Goal: Task Accomplishment & Management: Complete application form

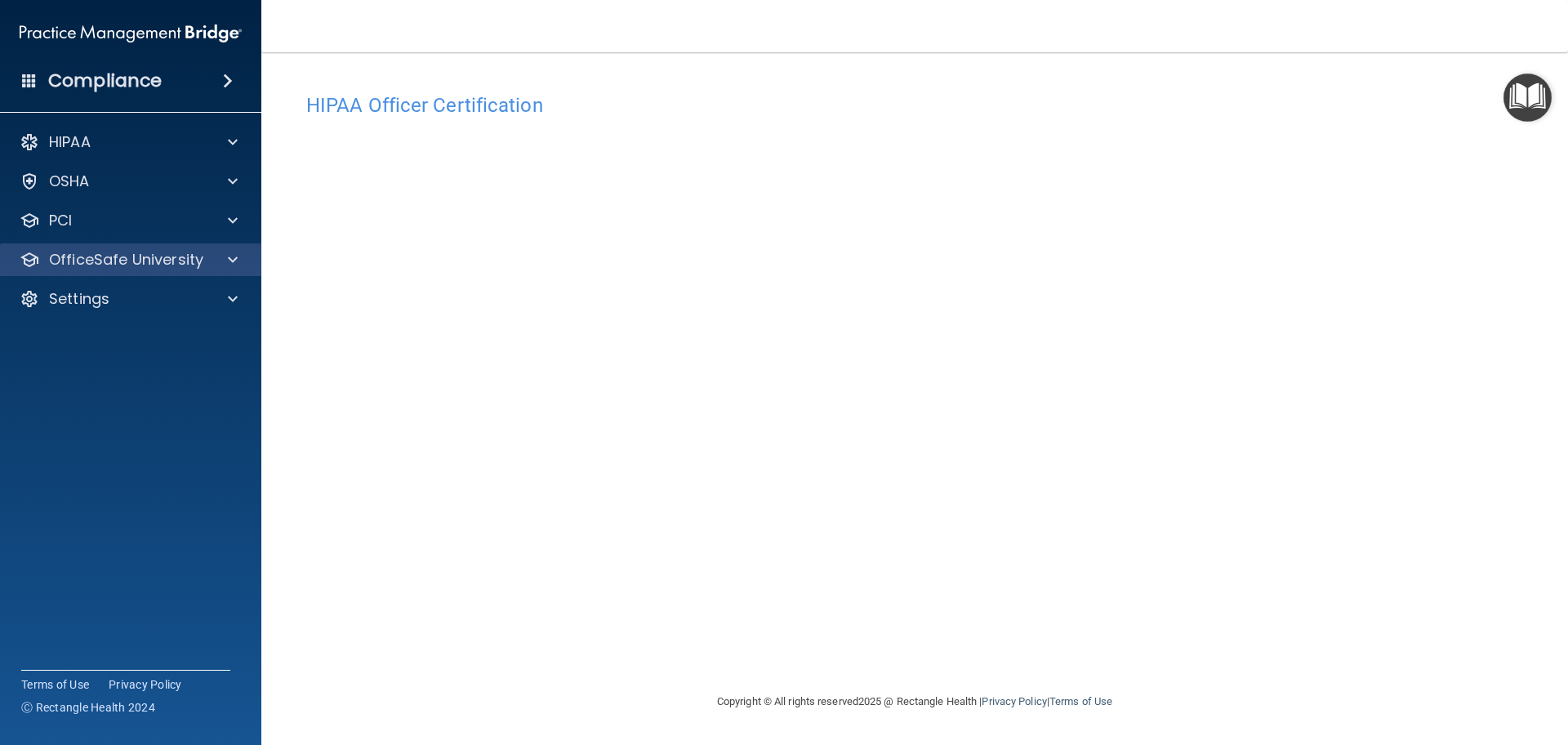
click at [147, 248] on div "OfficeSafe University" at bounding box center [131, 259] width 262 height 32
click at [230, 256] on span at bounding box center [232, 259] width 10 height 19
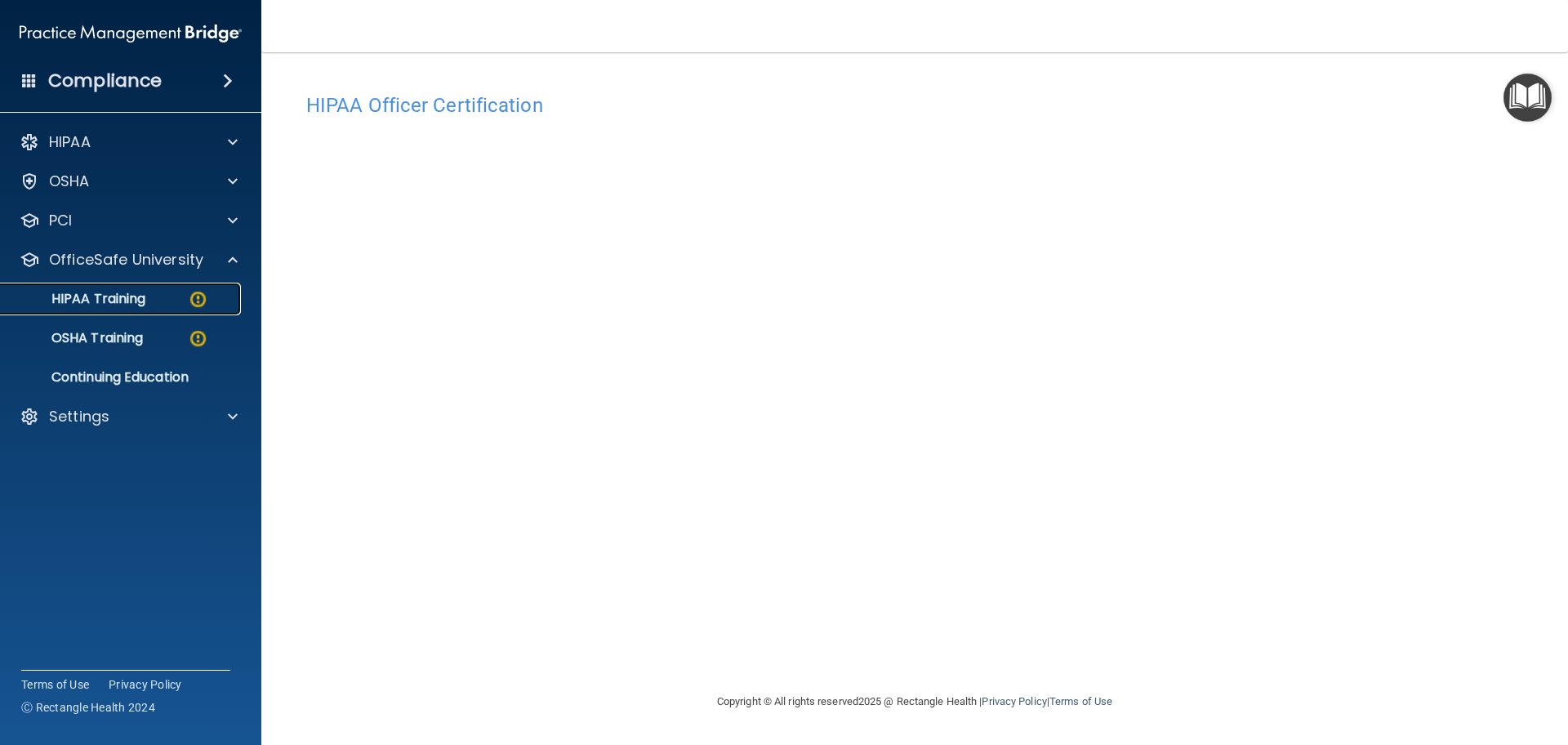
click at [139, 298] on p "HIPAA Training" at bounding box center [78, 298] width 134 height 17
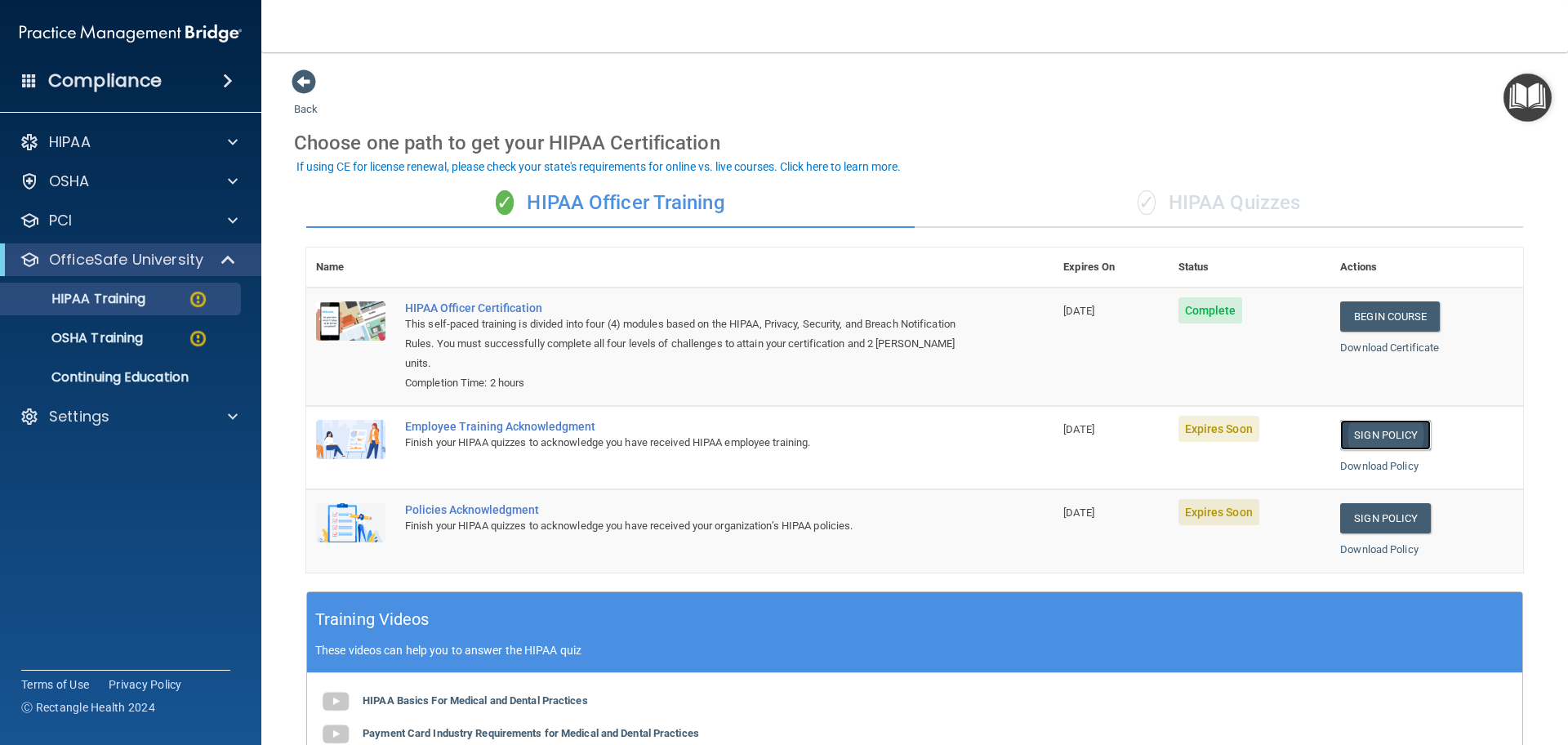
click at [1377, 427] on link "Sign Policy" at bounding box center [1386, 434] width 91 height 31
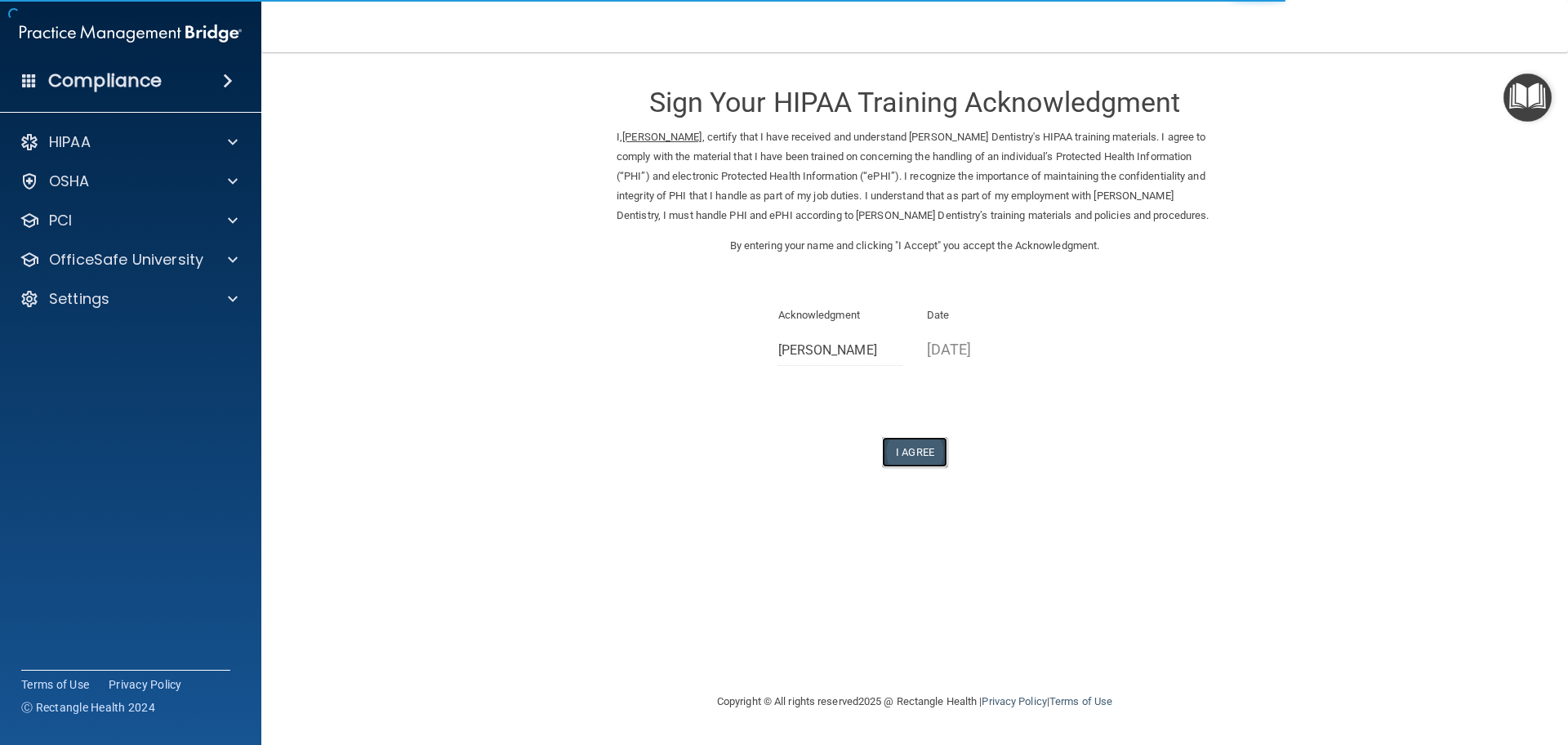
click at [913, 448] on button "I Agree" at bounding box center [914, 452] width 65 height 31
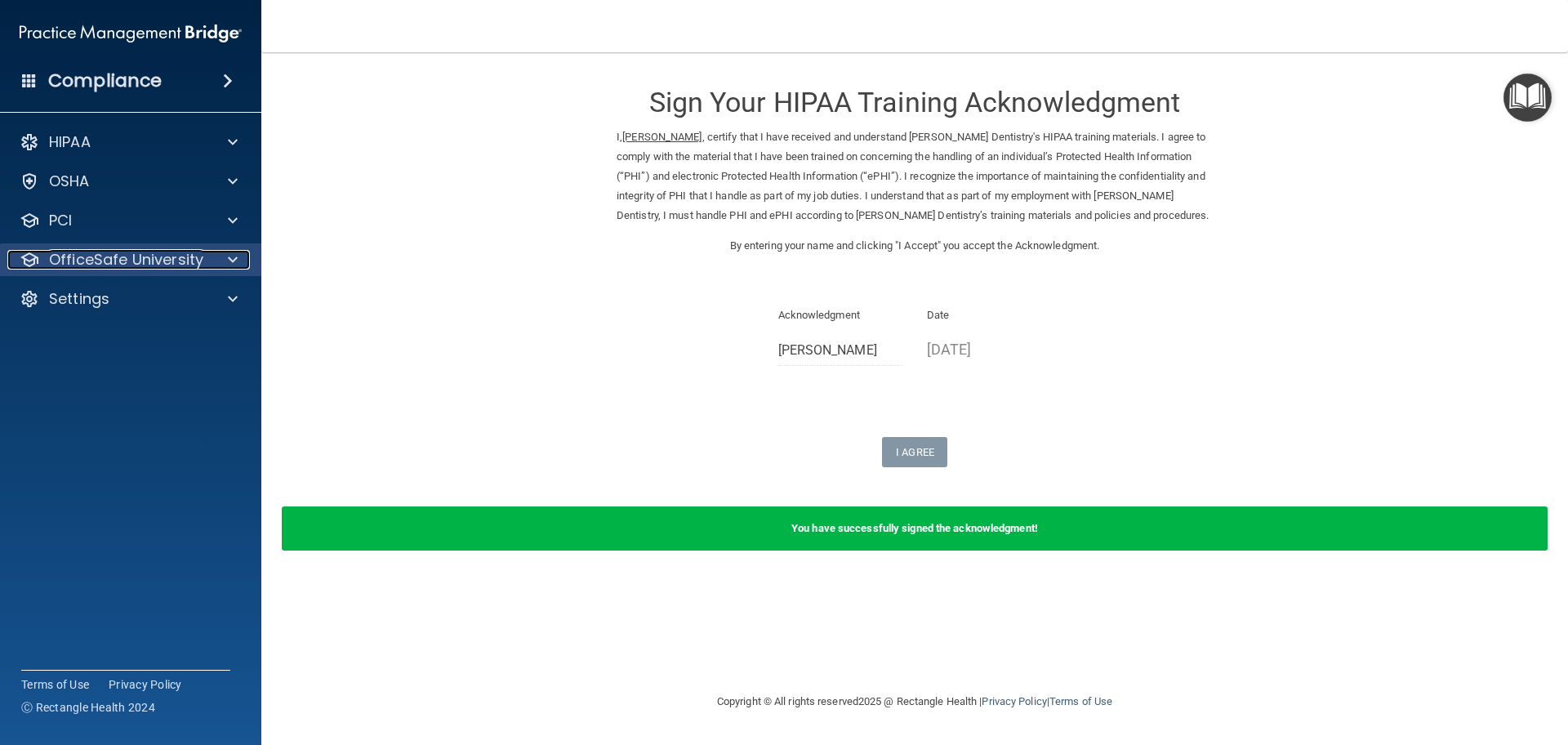
click at [78, 267] on p "OfficeSafe University" at bounding box center [126, 259] width 154 height 19
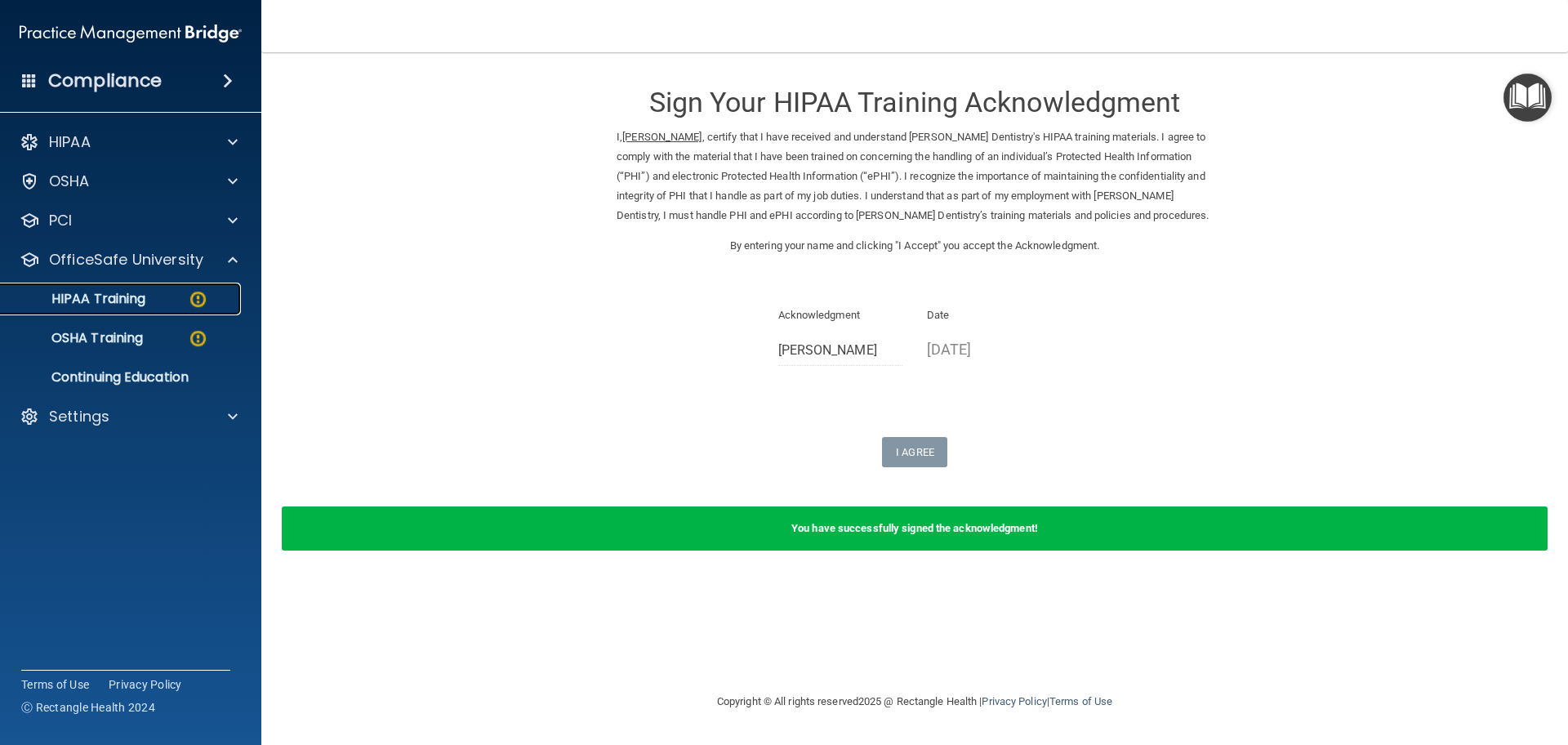
click at [125, 301] on p "HIPAA Training" at bounding box center [78, 298] width 134 height 17
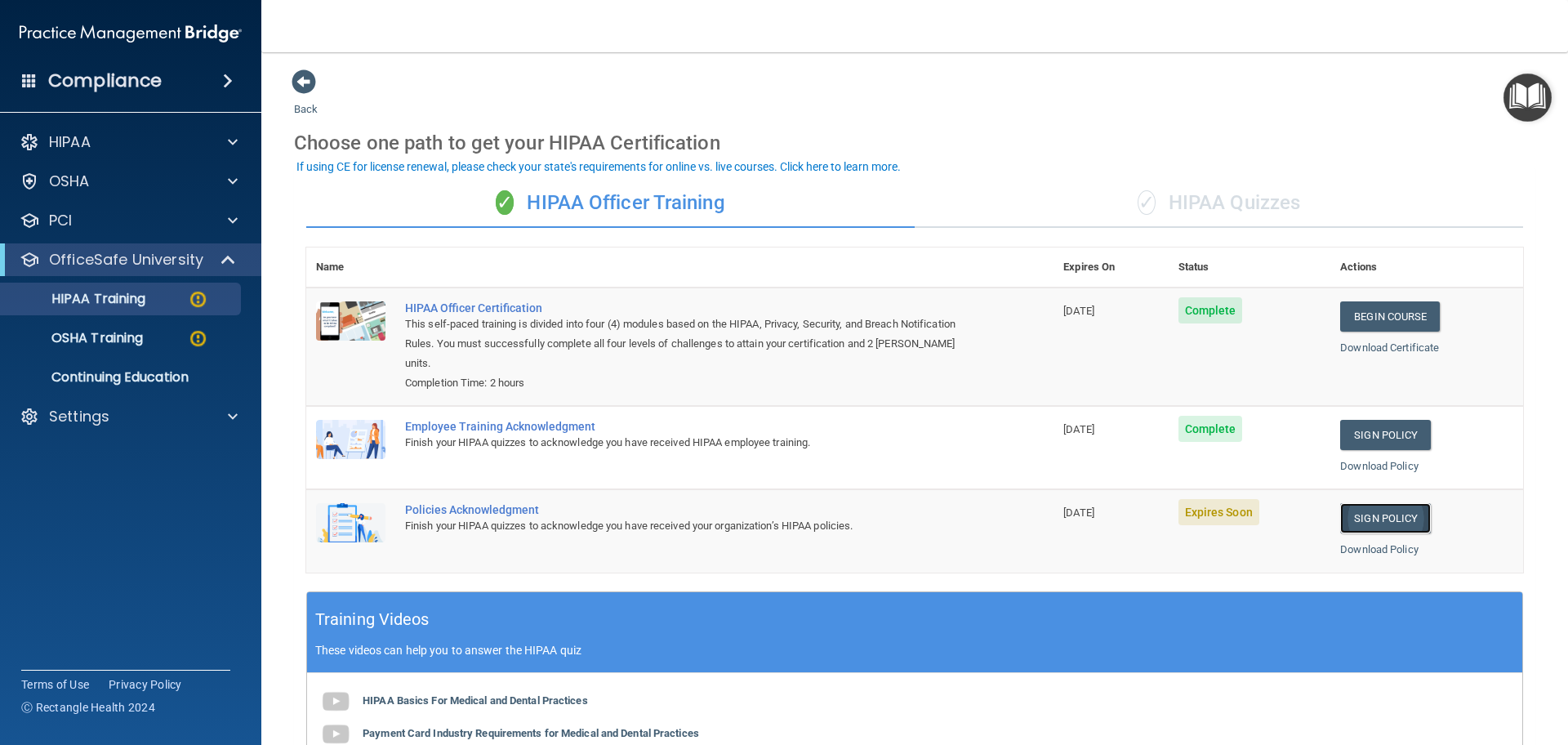
click at [1392, 520] on link "Sign Policy" at bounding box center [1386, 518] width 91 height 31
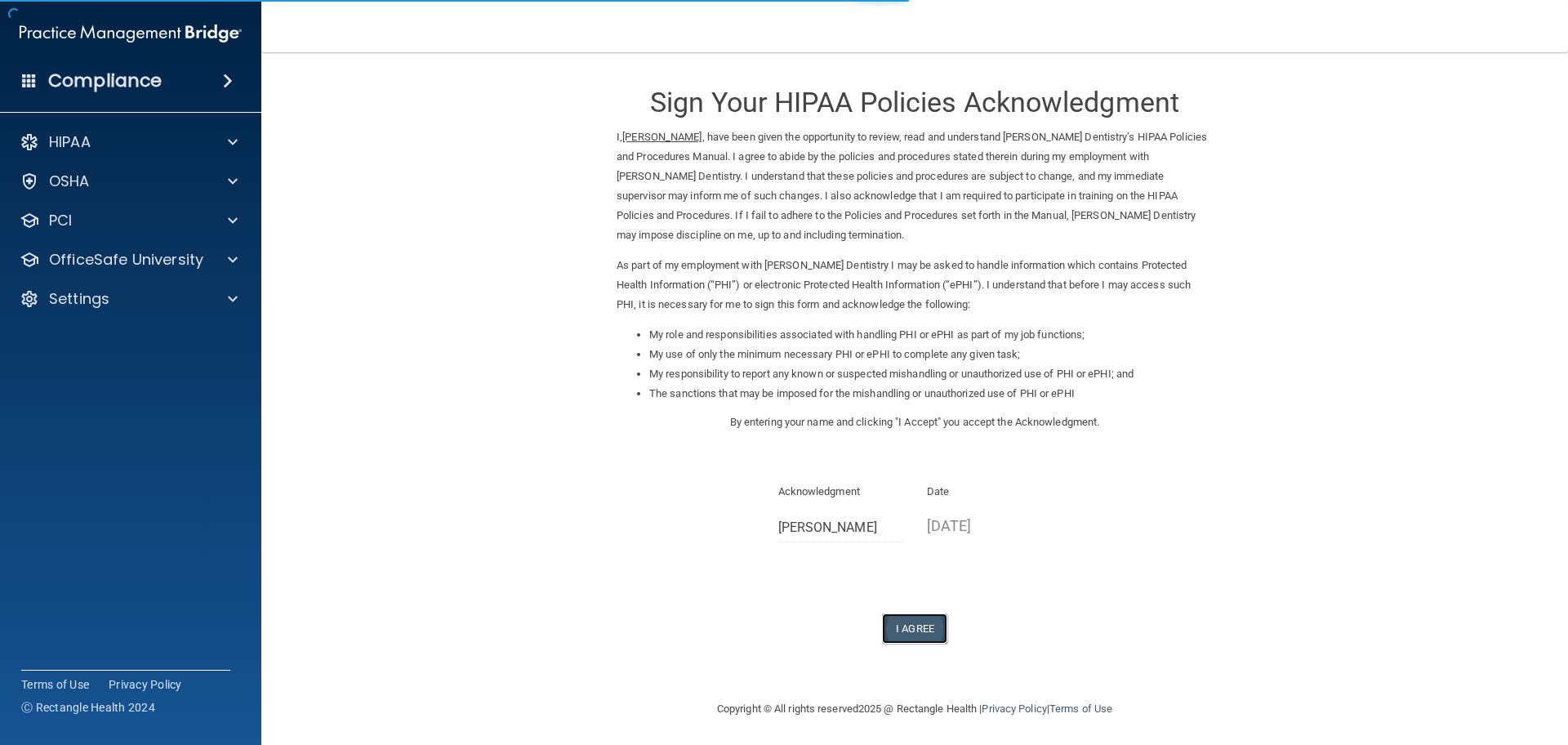
click at [928, 619] on button "I Agree" at bounding box center [914, 628] width 65 height 31
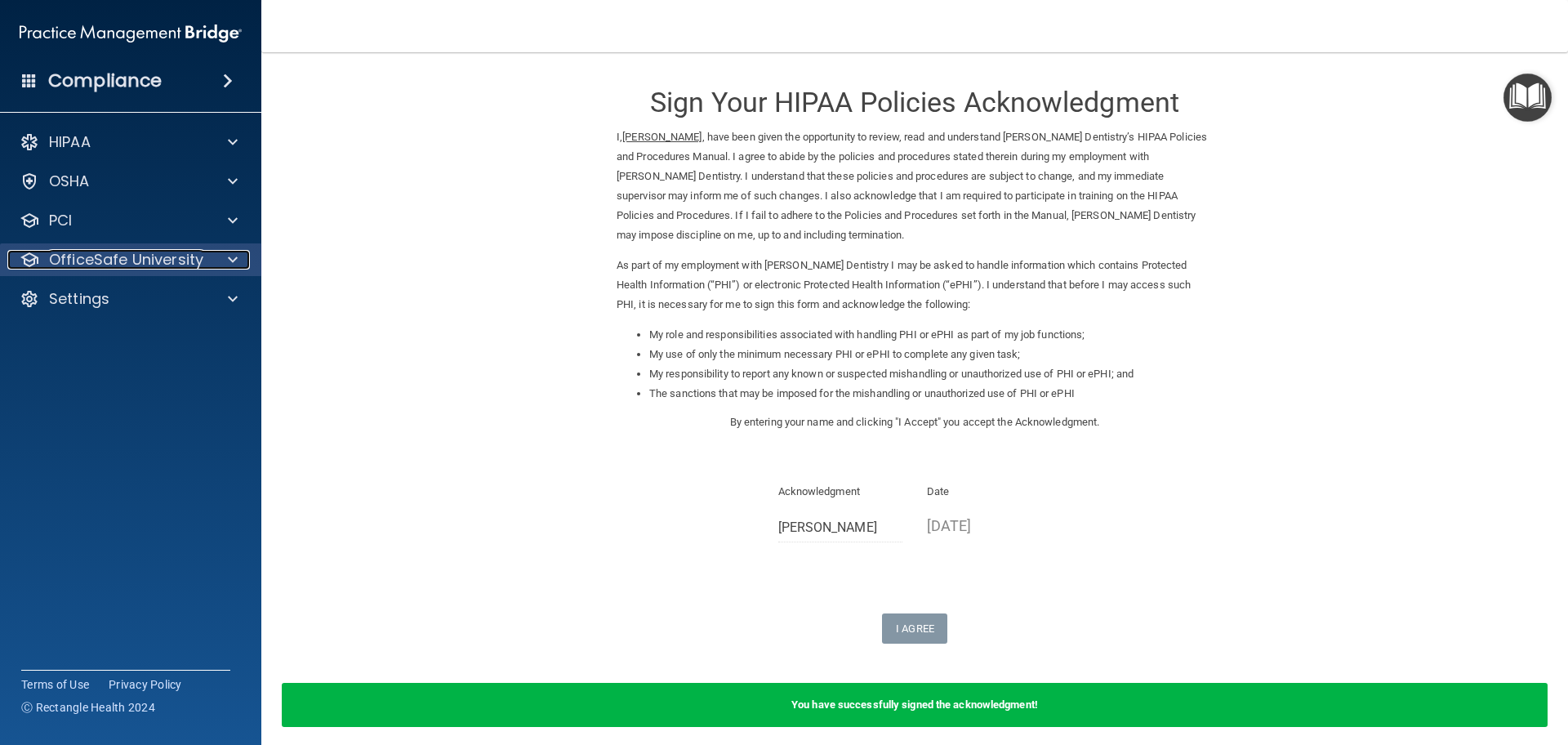
click at [160, 255] on p "OfficeSafe University" at bounding box center [126, 259] width 154 height 19
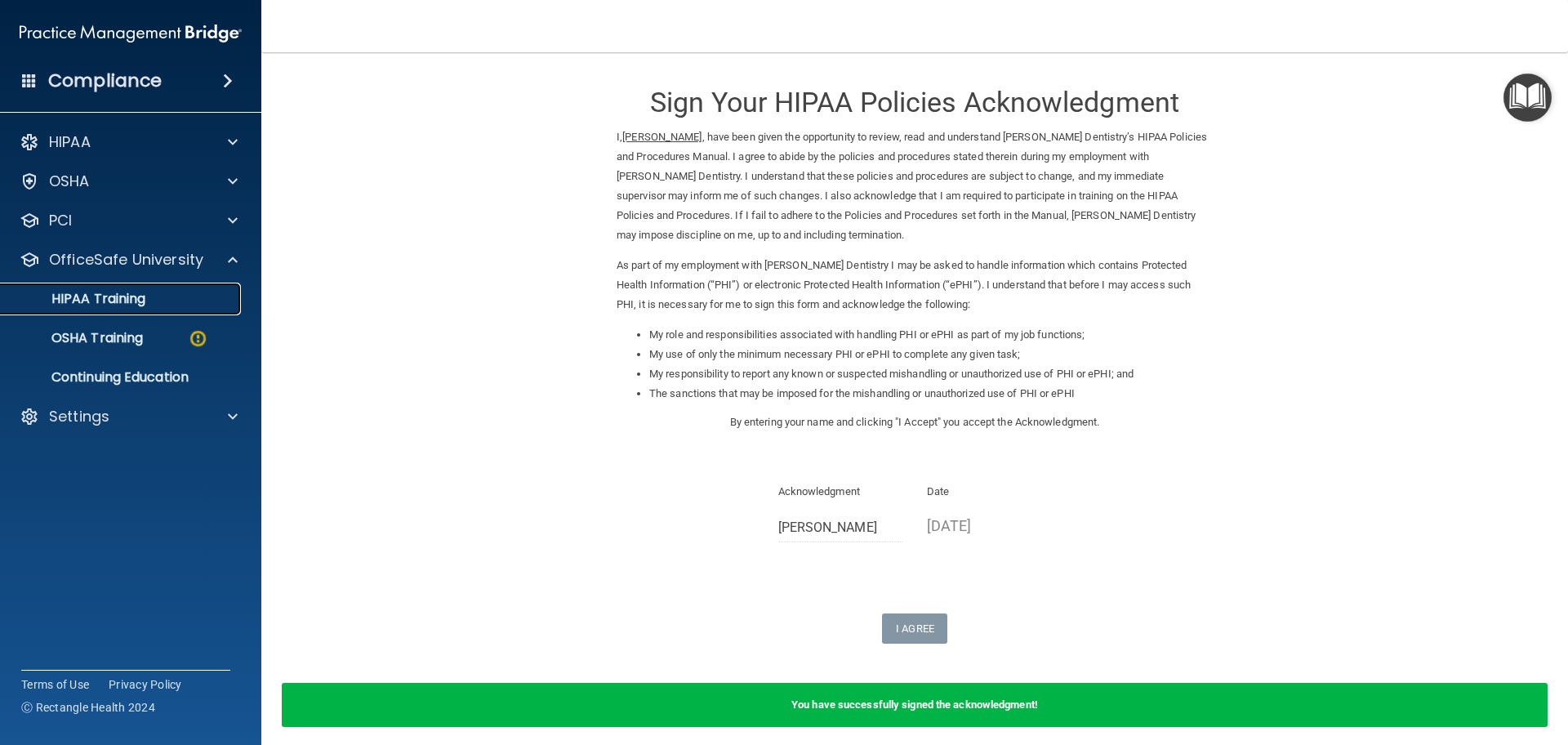
click at [145, 290] on p "HIPAA Training" at bounding box center [78, 298] width 134 height 17
